Goal: Task Accomplishment & Management: Manage account settings

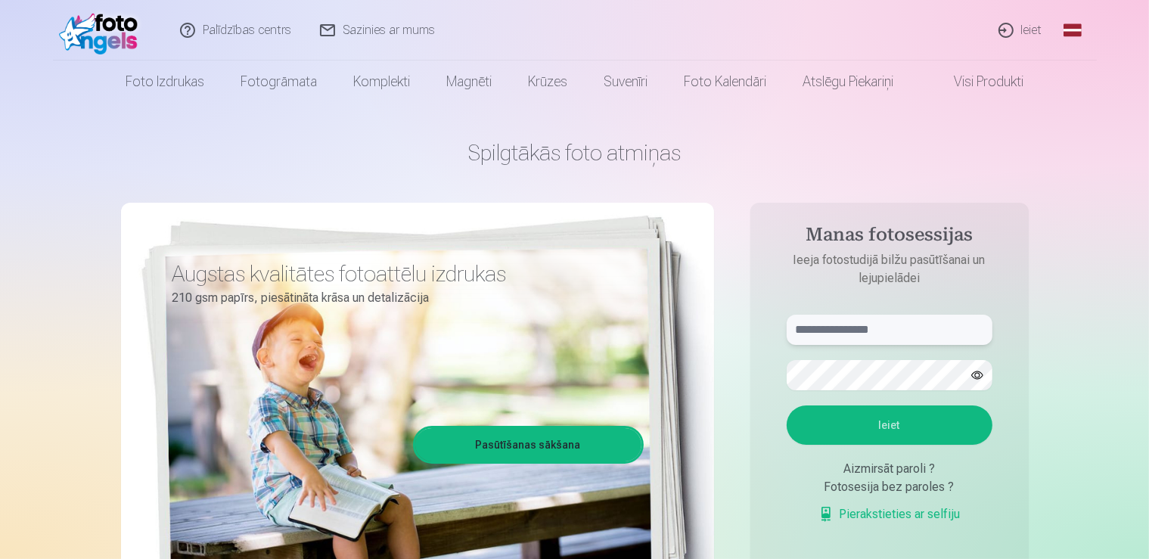
click at [837, 326] on input "text" at bounding box center [890, 330] width 206 height 30
type input "**********"
click at [839, 417] on button "Ieiet" at bounding box center [890, 424] width 206 height 39
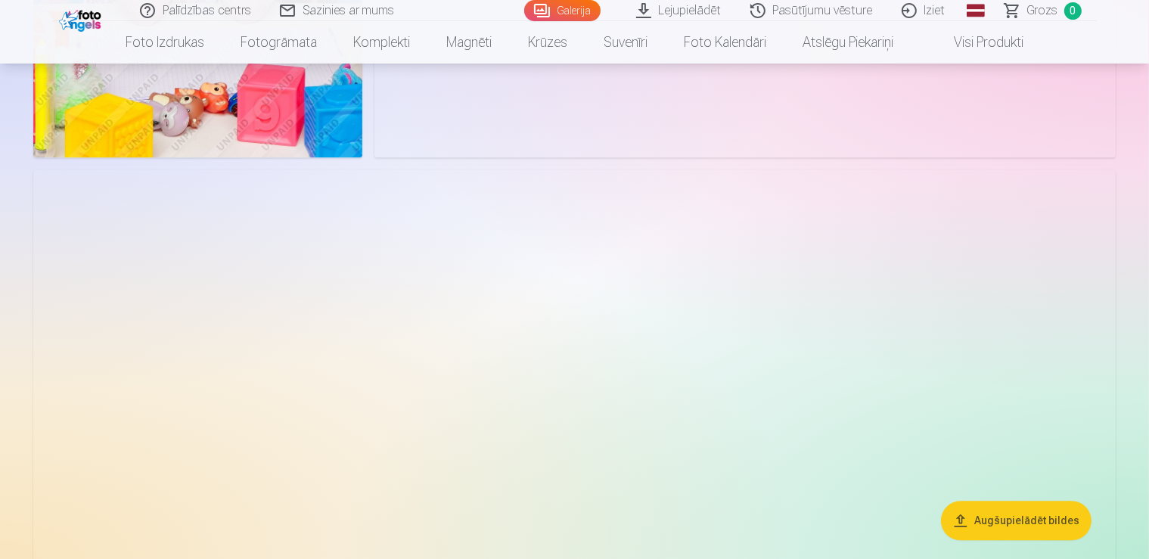
scroll to position [9106, 0]
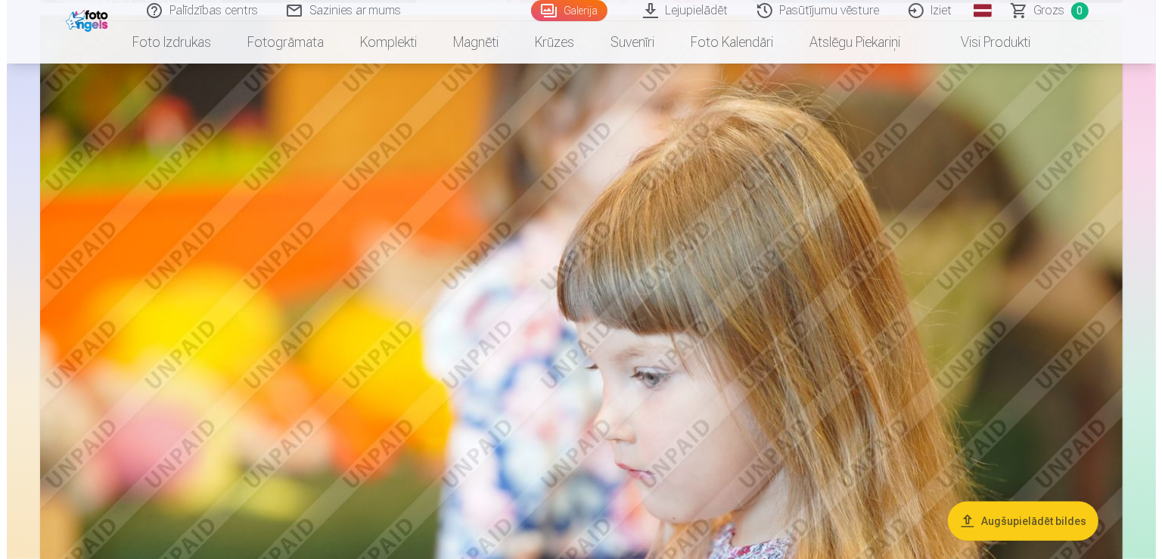
scroll to position [12678, 0]
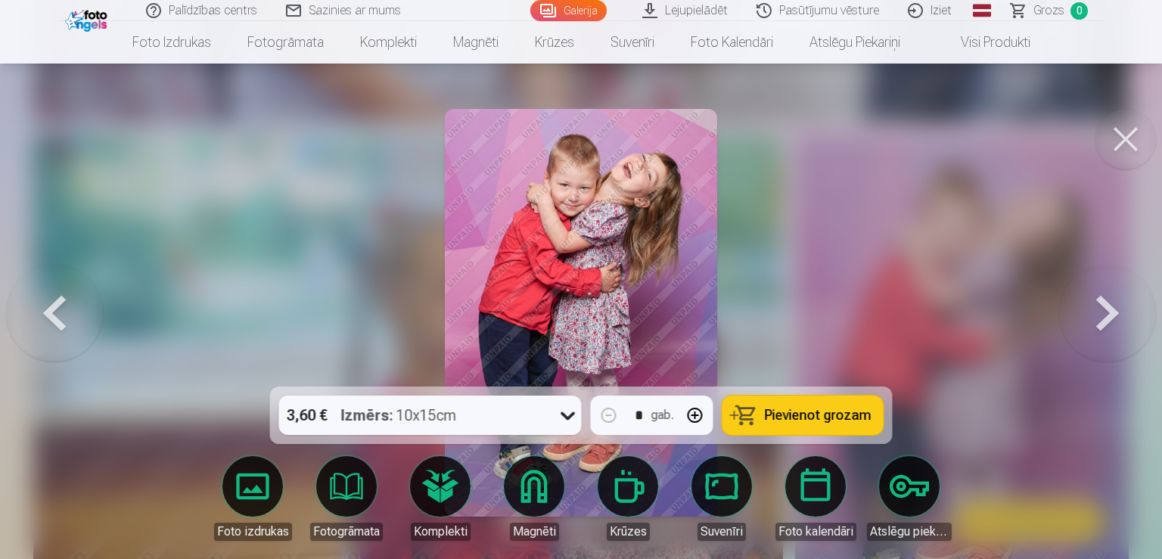
click at [1132, 141] on button at bounding box center [1125, 139] width 61 height 61
